Goal: Information Seeking & Learning: Compare options

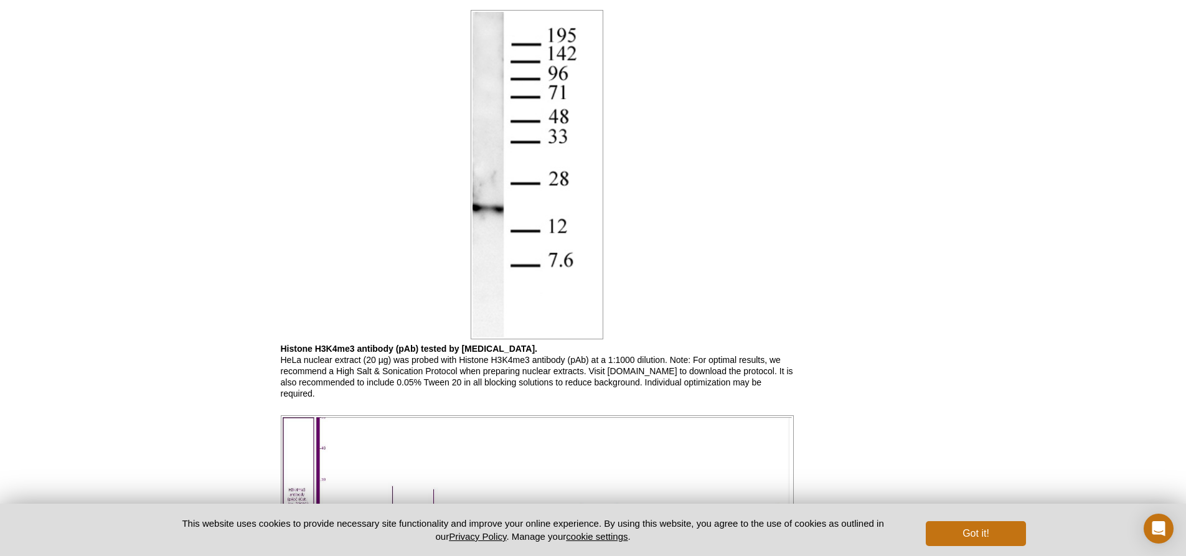
scroll to position [1974, 0]
drag, startPoint x: 662, startPoint y: 281, endPoint x: 639, endPoint y: 285, distance: 23.3
click at [671, 342] on p "Histone H3K4me3 antibody (pAb) tested by Western blot. HeLa nuclear extract (20…" at bounding box center [537, 370] width 513 height 56
click at [639, 342] on p "Histone H3K4me3 antibody (pAb) tested by Western blot. HeLa nuclear extract (20…" at bounding box center [537, 370] width 513 height 56
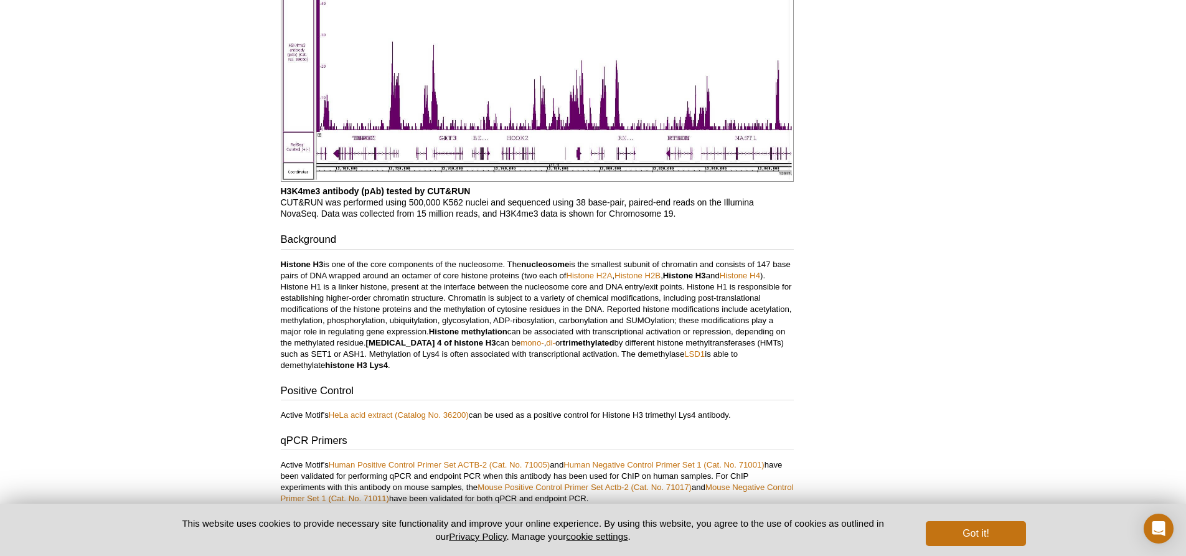
scroll to position [2534, 0]
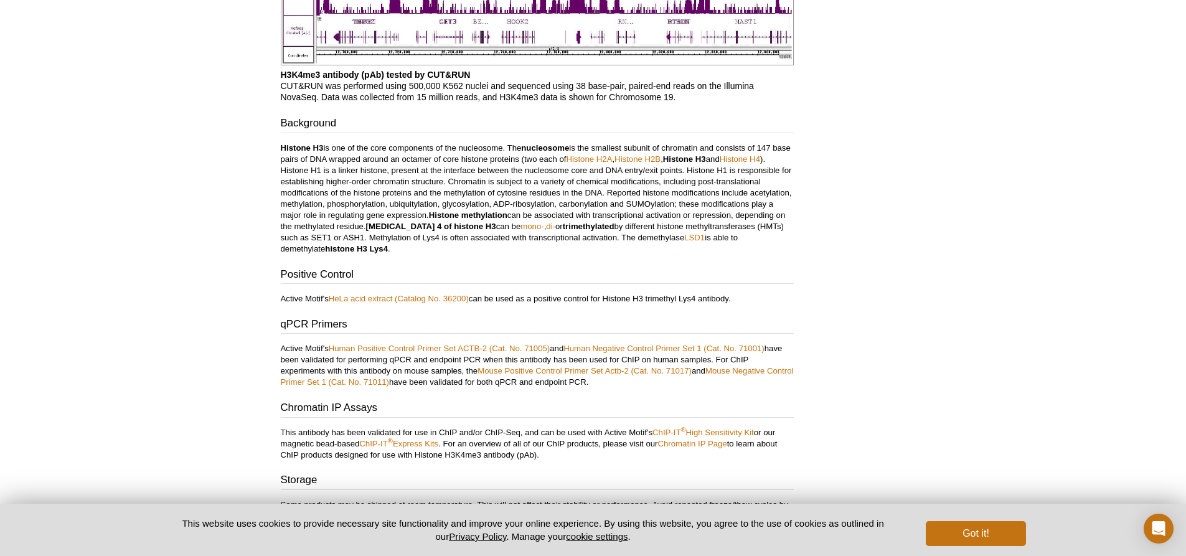
click at [445, 143] on p "Histone H3 is one of the core components of the nucleosome. The nucleosome is t…" at bounding box center [537, 199] width 513 height 112
click at [479, 161] on p "Histone H3 is one of the core components of the nucleosome. The nucleosome is t…" at bounding box center [537, 199] width 513 height 112
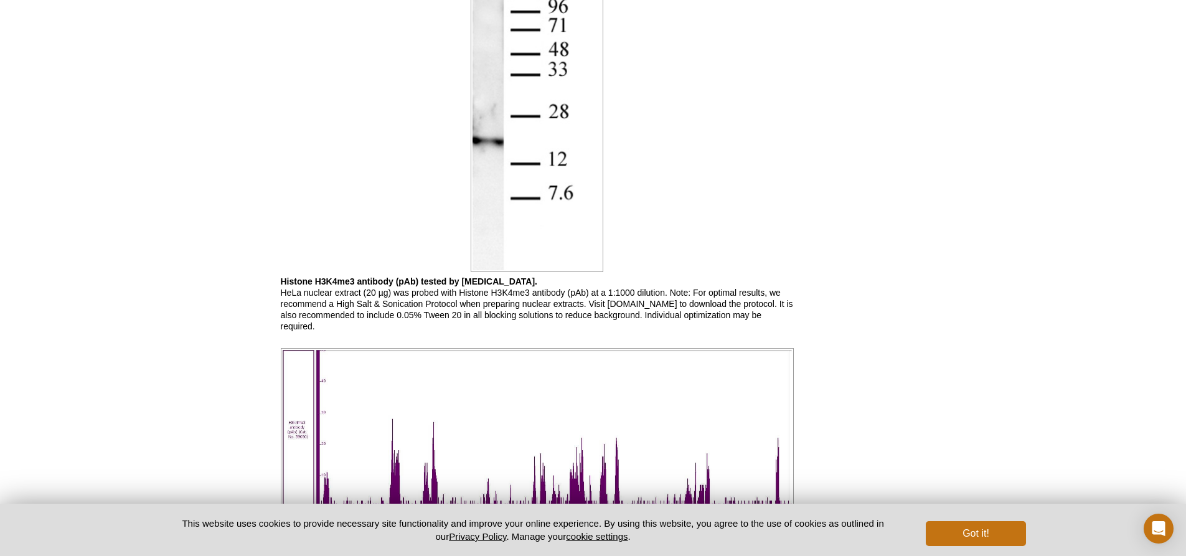
scroll to position [2036, 0]
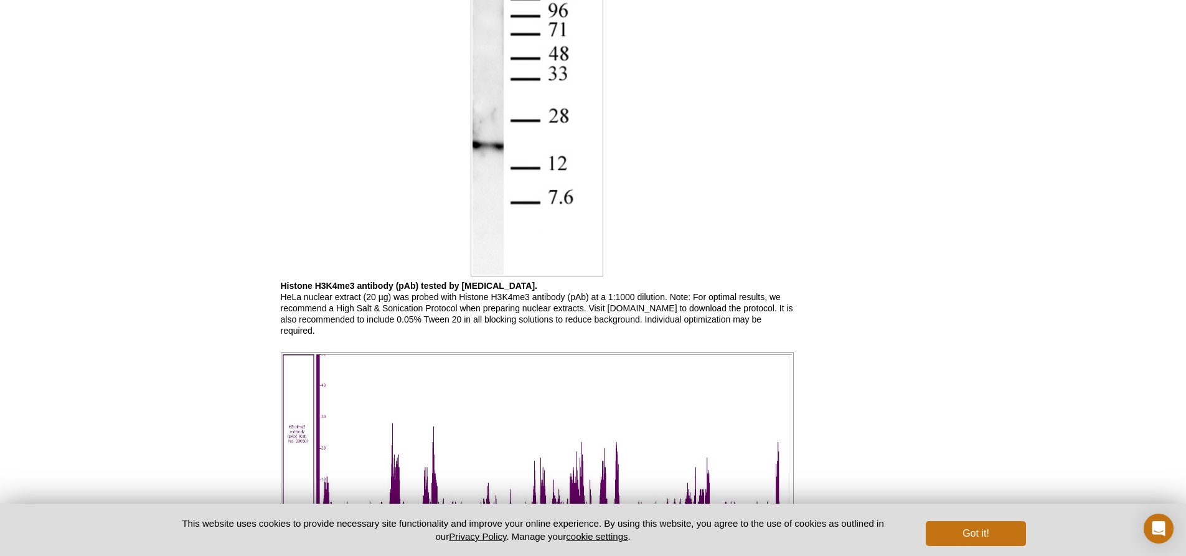
click at [423, 280] on p "Histone H3K4me3 antibody (pAb) tested by Western blot. HeLa nuclear extract (20…" at bounding box center [537, 308] width 513 height 56
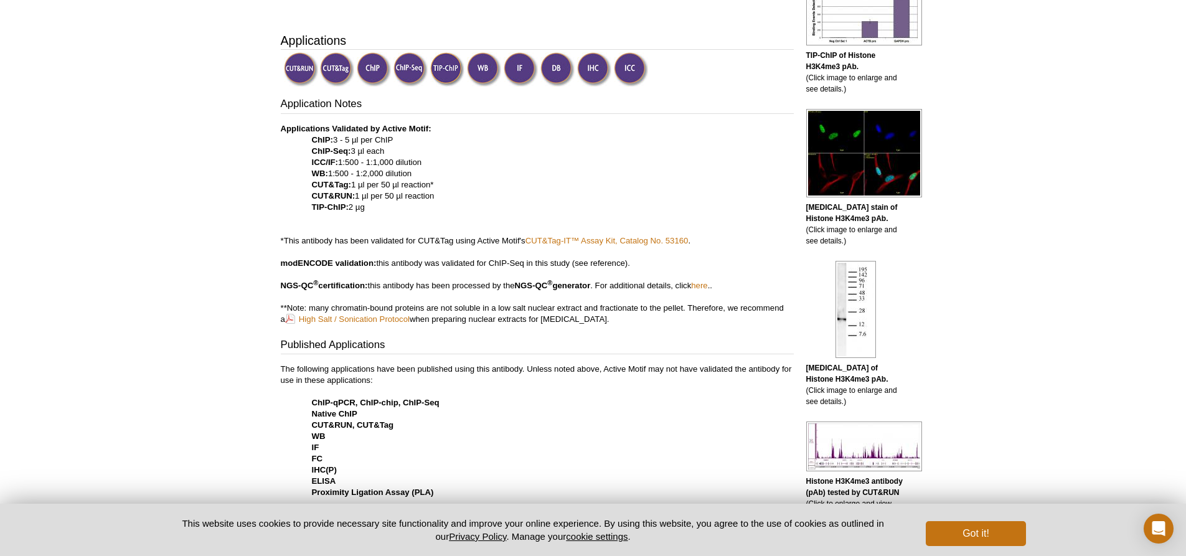
scroll to position [0, 0]
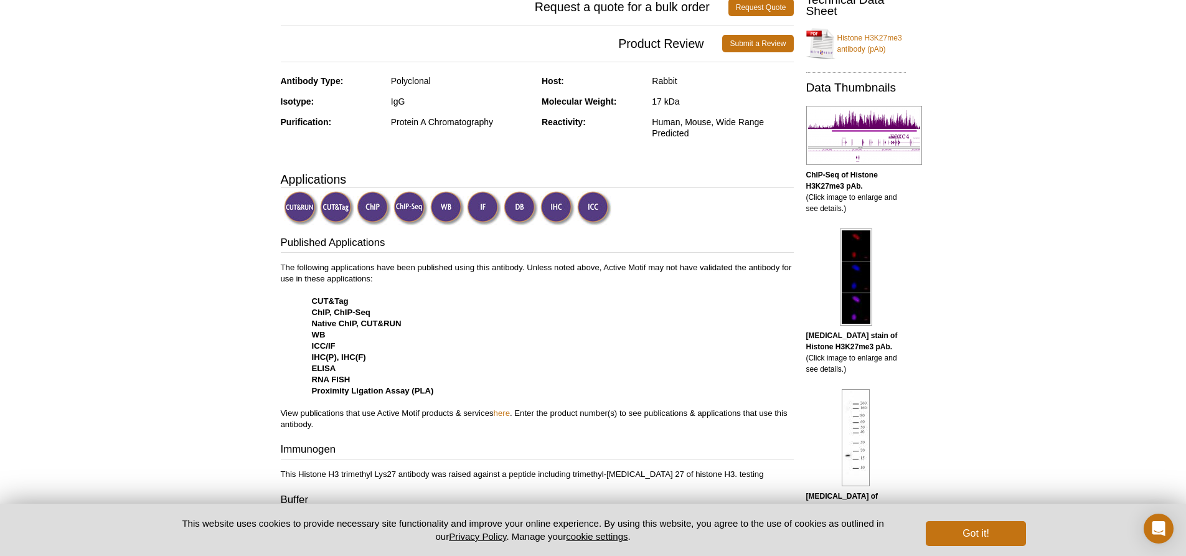
scroll to position [436, 0]
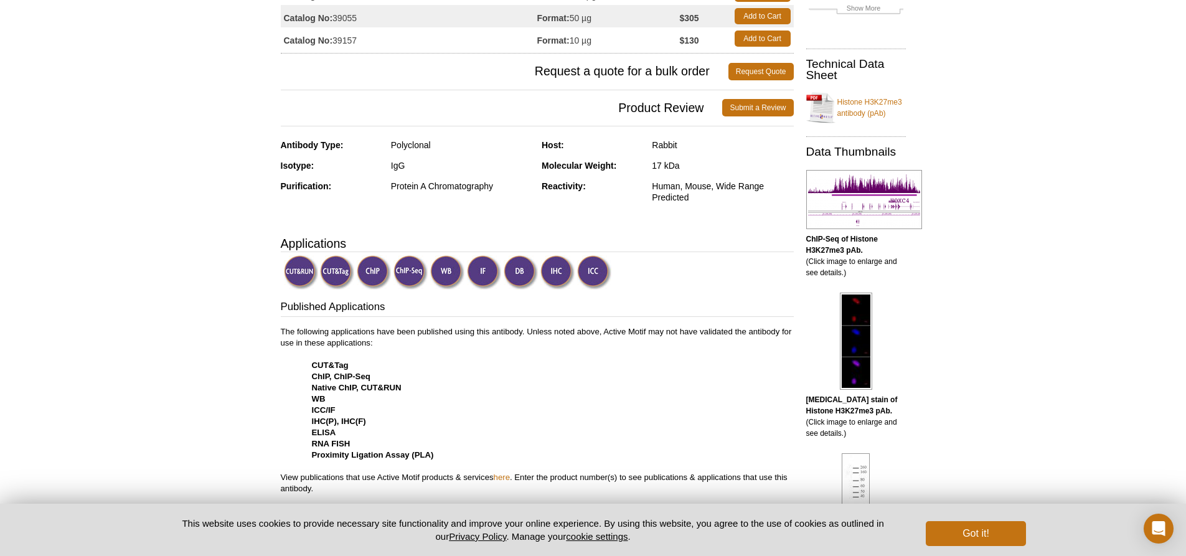
scroll to position [131, 0]
